Goal: Navigation & Orientation: Find specific page/section

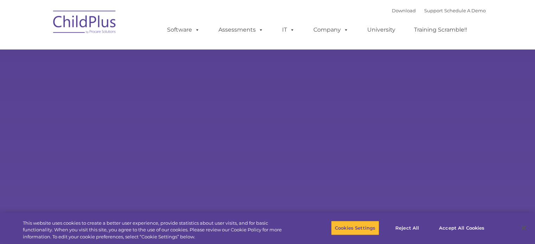
select select "MEDIUM"
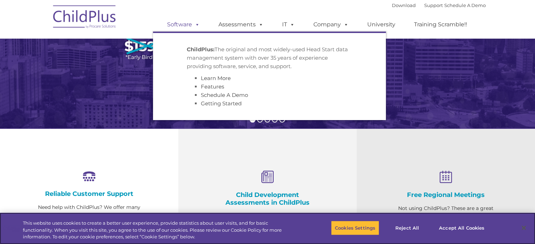
scroll to position [178, 0]
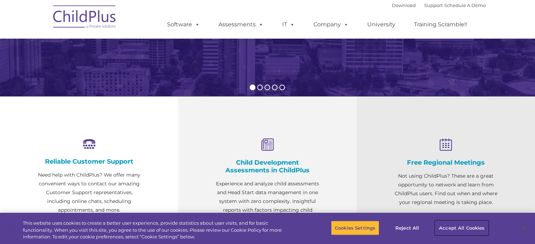
click at [467, 229] on button "Accept All Cookies" at bounding box center [461, 228] width 53 height 15
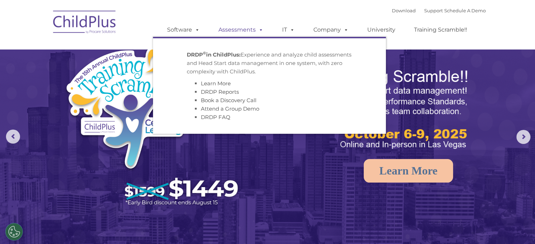
scroll to position [15, 0]
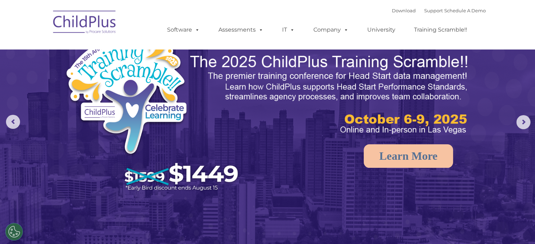
click at [84, 24] on img at bounding box center [85, 23] width 70 height 35
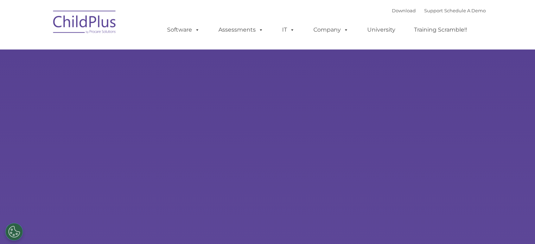
type input ""
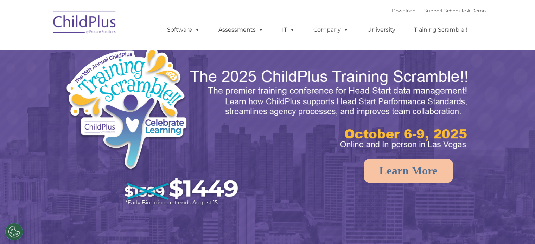
select select "MEDIUM"
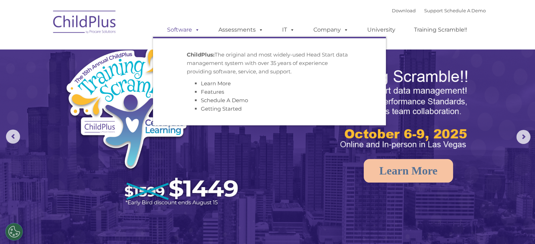
click at [191, 30] on link "Software" at bounding box center [183, 30] width 47 height 14
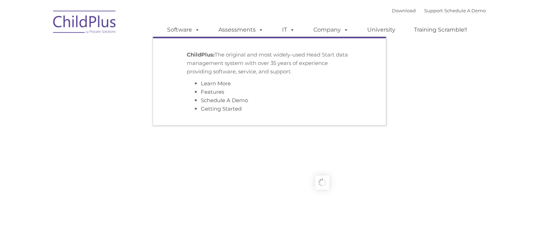
type input ""
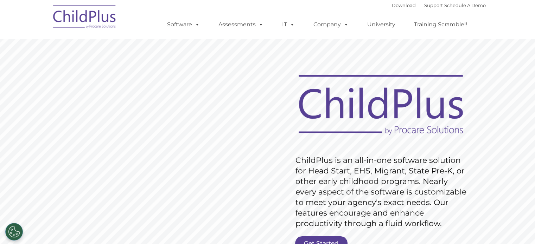
click at [93, 18] on img at bounding box center [85, 17] width 70 height 35
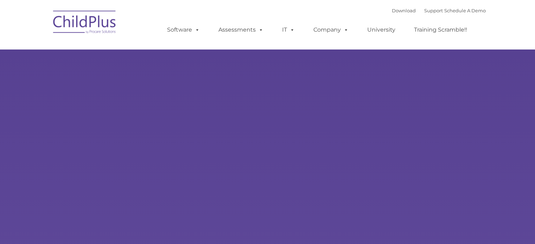
type input ""
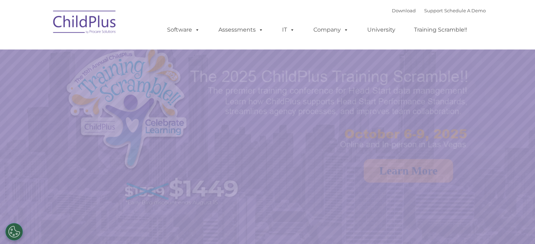
select select "MEDIUM"
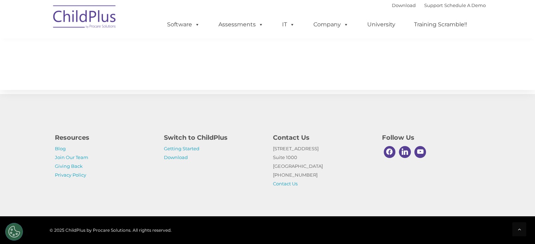
scroll to position [802, 0]
click at [181, 146] on link "Getting Started" at bounding box center [182, 149] width 36 height 6
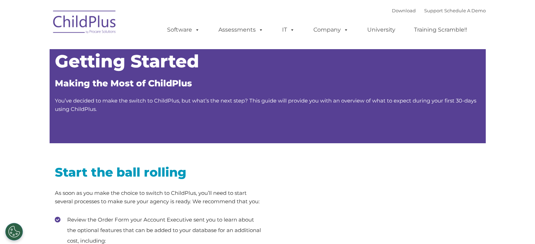
type input ""
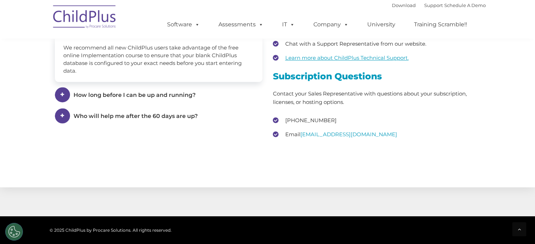
scroll to position [1122, 0]
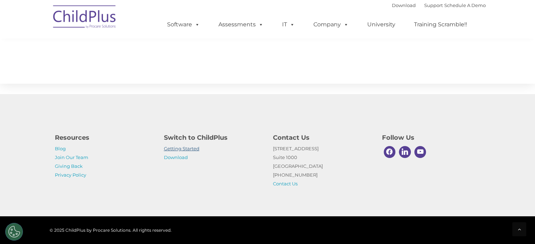
click at [189, 148] on link "Getting Started" at bounding box center [182, 149] width 36 height 6
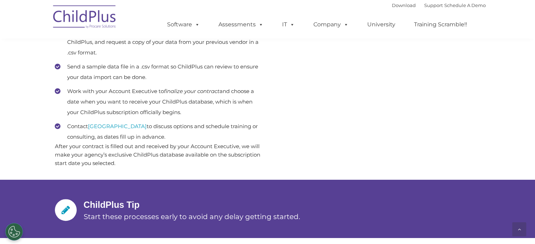
scroll to position [400, 0]
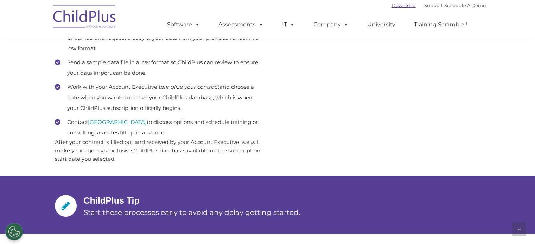
click at [395, 5] on link "Download" at bounding box center [404, 5] width 24 height 6
